Goal: Book appointment/travel/reservation

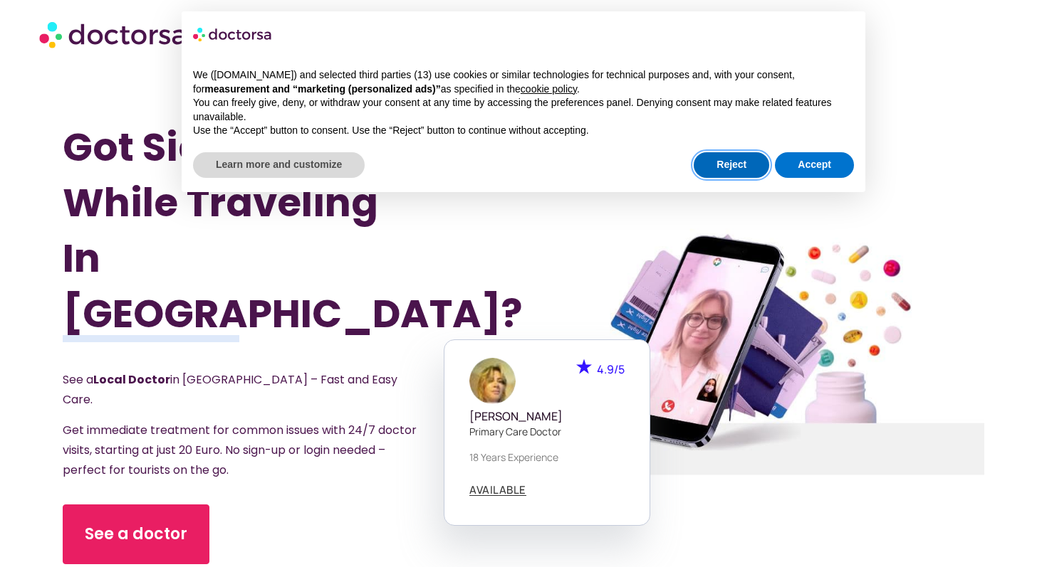
click at [729, 174] on button "Reject" at bounding box center [730, 165] width 75 height 26
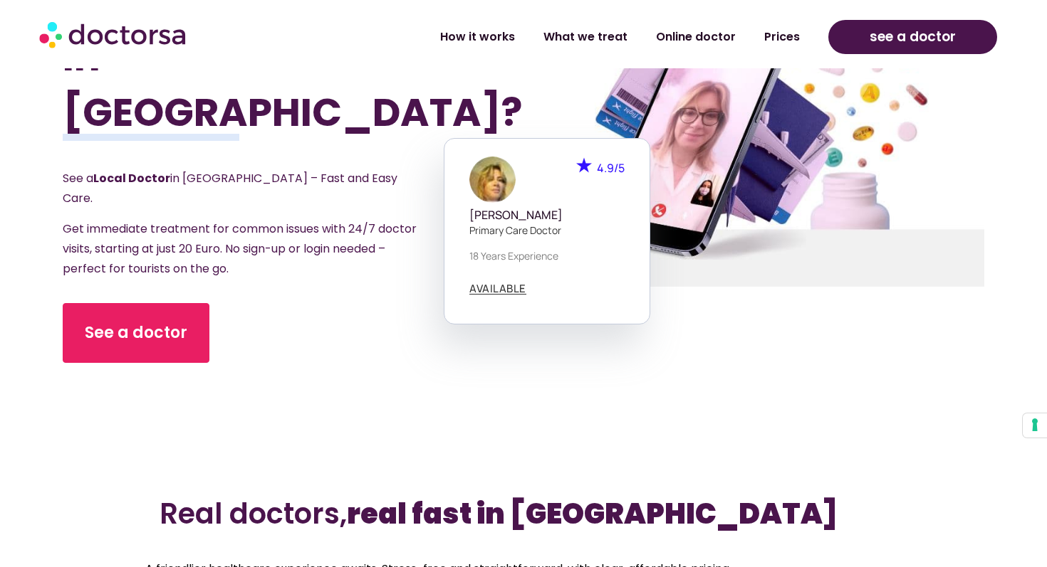
scroll to position [221, 0]
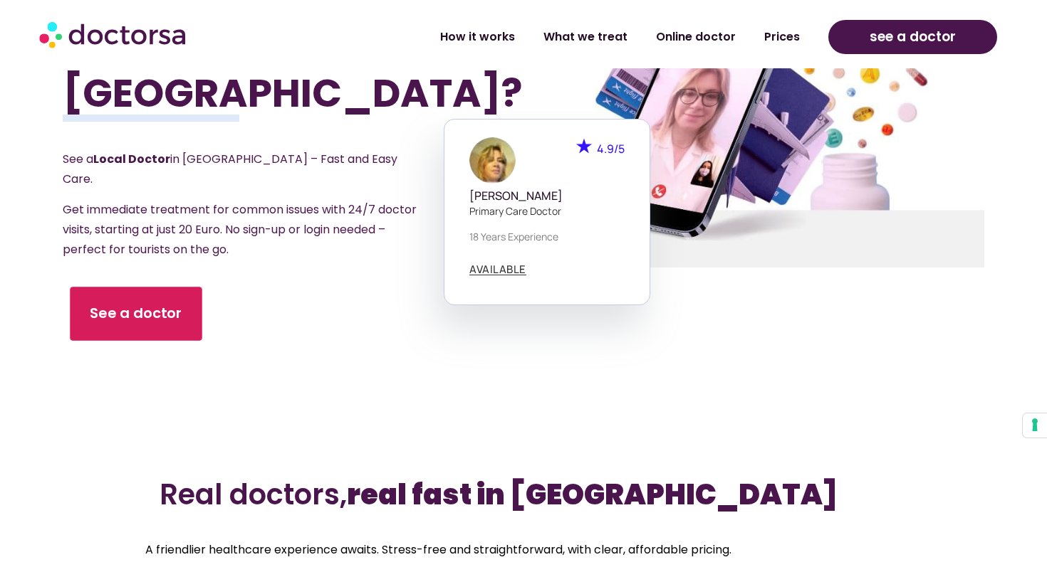
click at [174, 290] on link "See a doctor" at bounding box center [136, 314] width 132 height 54
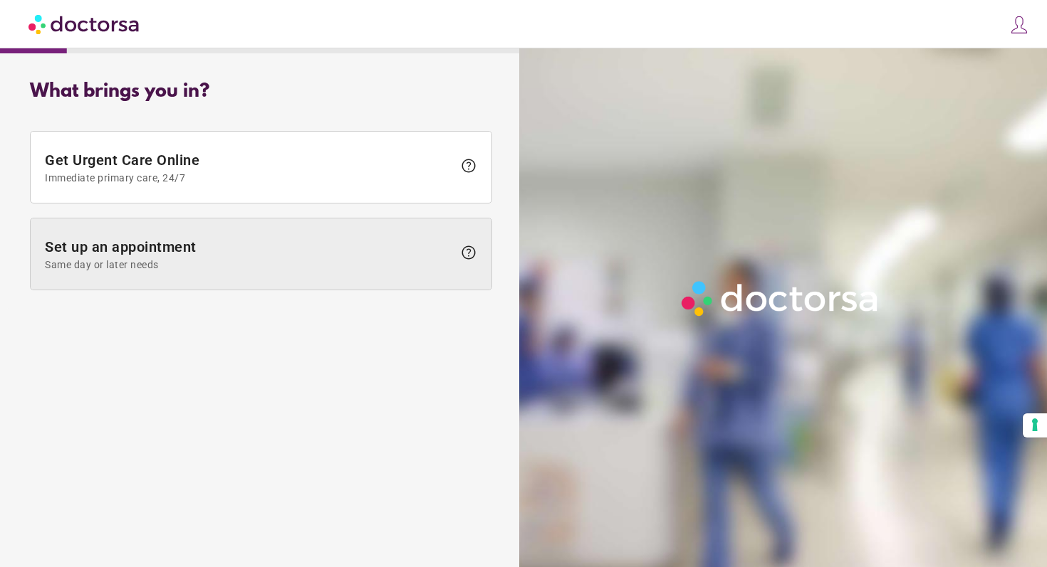
click at [387, 269] on span "Same day or later needs" at bounding box center [249, 264] width 408 height 11
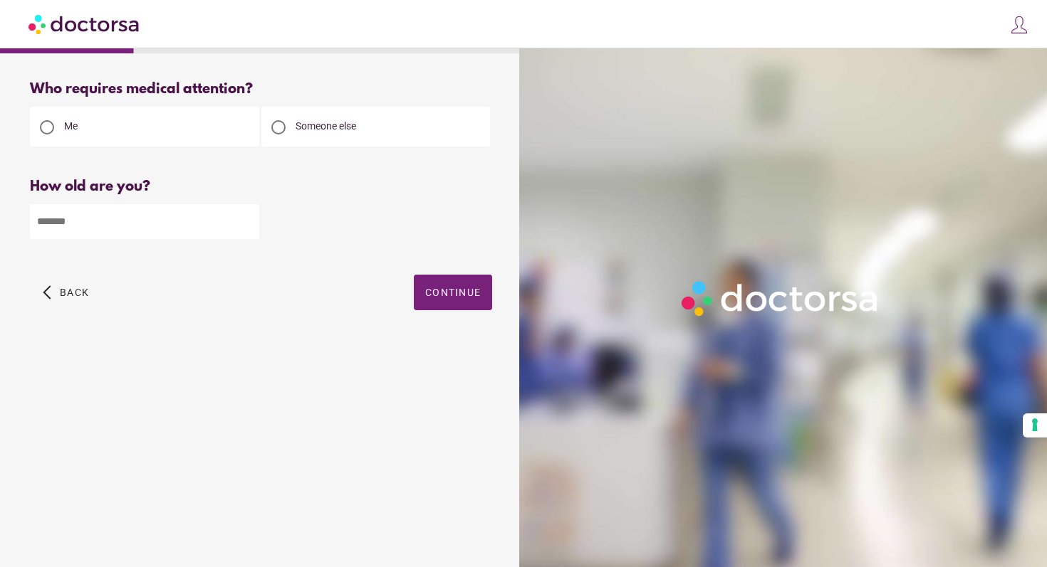
click at [172, 214] on input "number" at bounding box center [144, 221] width 229 height 35
type input "**"
click at [465, 300] on span "button" at bounding box center [453, 293] width 78 height 36
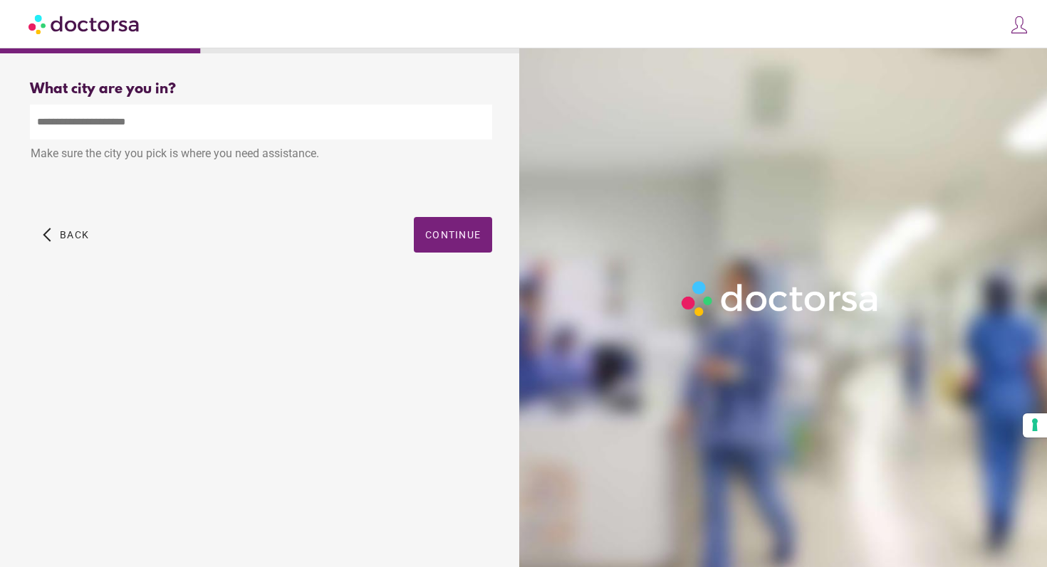
click at [142, 123] on input "text" at bounding box center [261, 122] width 462 height 35
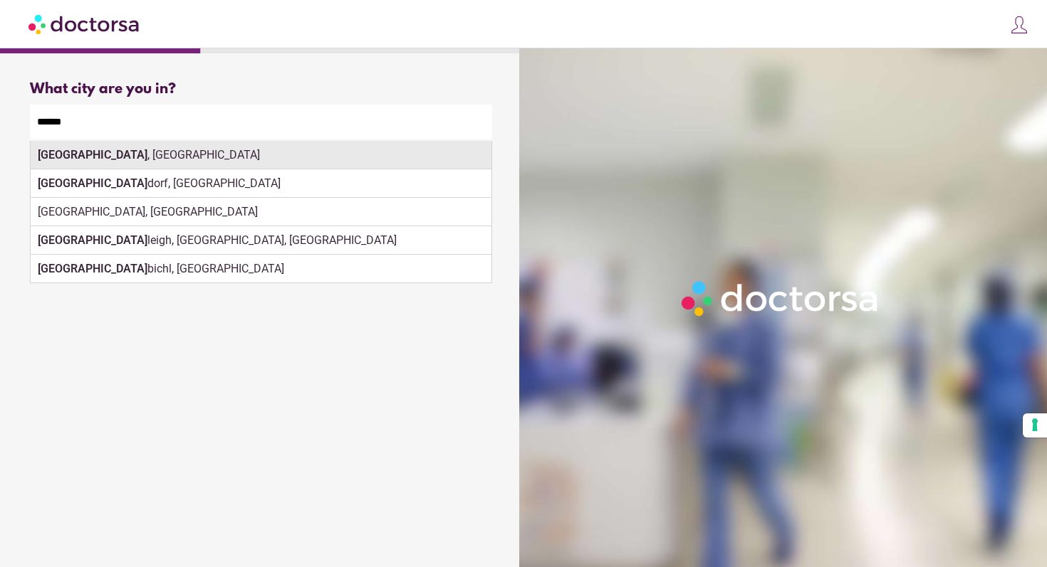
click at [56, 168] on div "Angers , France" at bounding box center [261, 155] width 461 height 28
type input "**********"
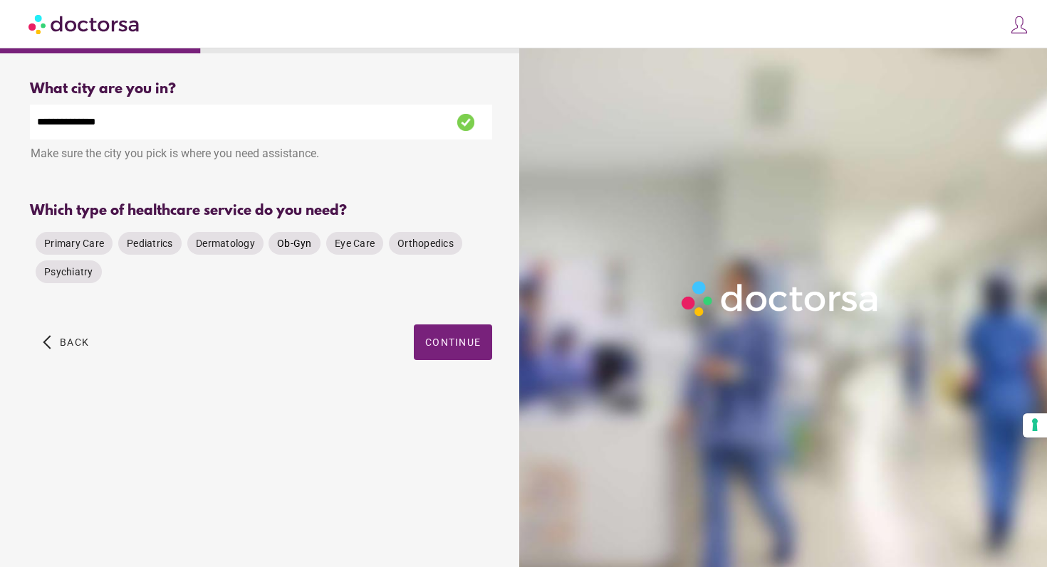
click at [294, 249] on span "Ob-Gyn" at bounding box center [294, 243] width 35 height 11
